Goal: Task Accomplishment & Management: Complete application form

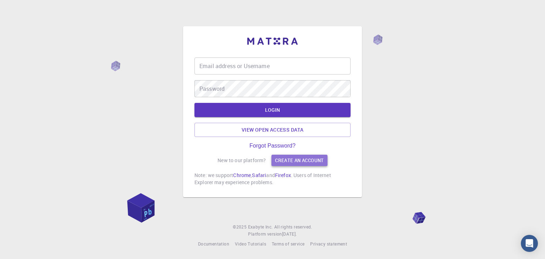
click at [281, 160] on link "Create an account" at bounding box center [299, 160] width 56 height 11
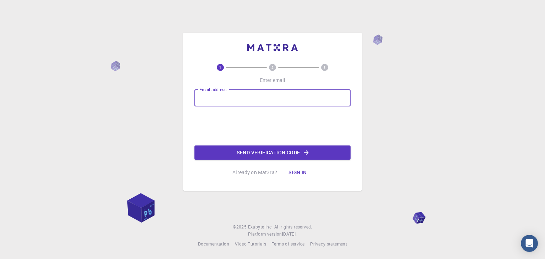
click at [255, 98] on input "Email address" at bounding box center [272, 97] width 156 height 17
type input "dameli.kassym@nu.edu.kz"
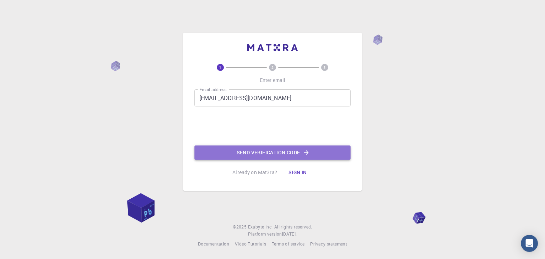
click at [246, 151] on button "Send verification code" at bounding box center [272, 152] width 156 height 14
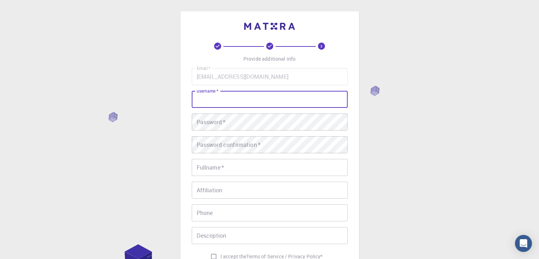
click at [257, 104] on input "username   *" at bounding box center [270, 99] width 156 height 17
type input "damelikassym"
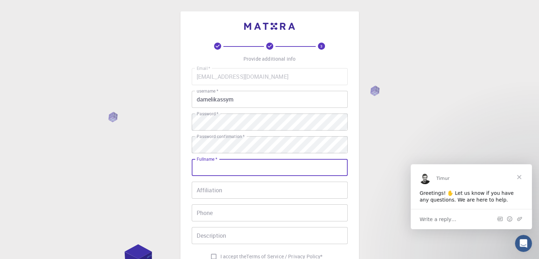
click at [233, 165] on input "Fullname   *" at bounding box center [270, 167] width 156 height 17
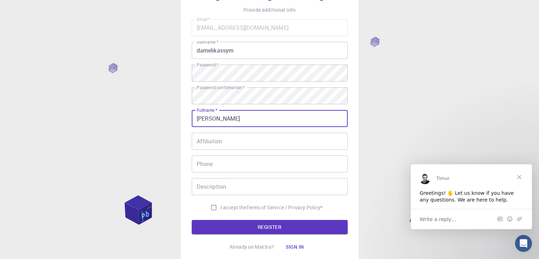
scroll to position [51, 0]
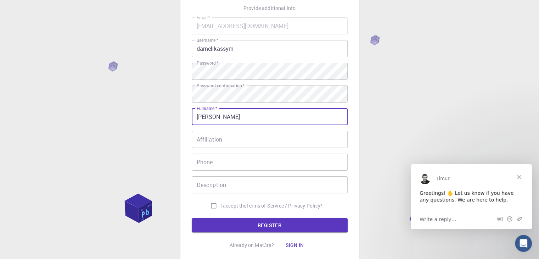
type input "Dameli Kassym"
click at [215, 209] on input "I accept the Terms of Service / Privacy Policy *" at bounding box center [213, 205] width 13 height 13
checkbox input "true"
click at [224, 223] on button "REGISTER" at bounding box center [270, 225] width 156 height 14
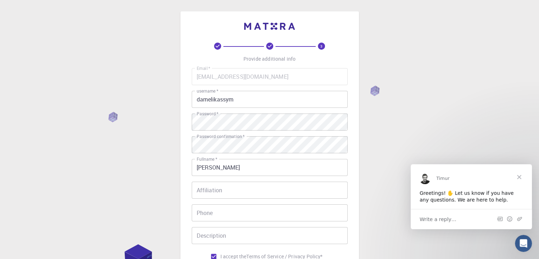
scroll to position [102, 0]
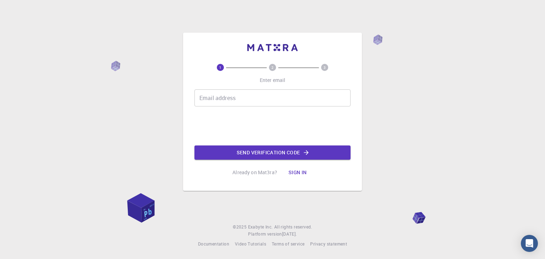
click at [257, 171] on p "Already on Mat3ra?" at bounding box center [254, 172] width 45 height 7
click at [259, 174] on p "Already on Mat3ra?" at bounding box center [254, 172] width 45 height 7
click at [290, 172] on button "Sign in" at bounding box center [298, 172] width 30 height 14
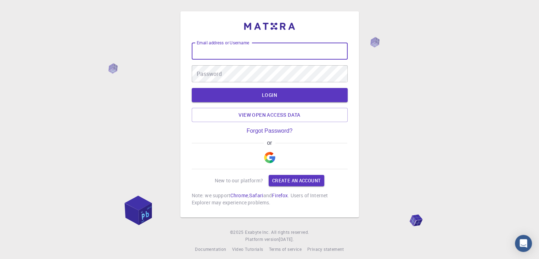
click at [250, 50] on input "Email address or Username" at bounding box center [270, 51] width 156 height 17
type input "dameli.kassym"
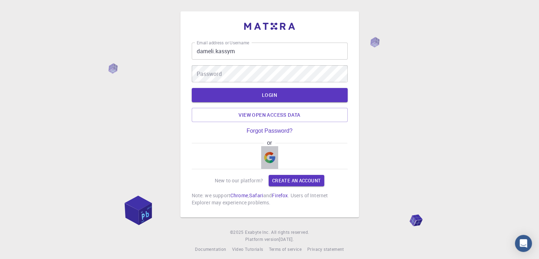
click at [272, 159] on img "button" at bounding box center [269, 157] width 11 height 11
